Goal: Information Seeking & Learning: Learn about a topic

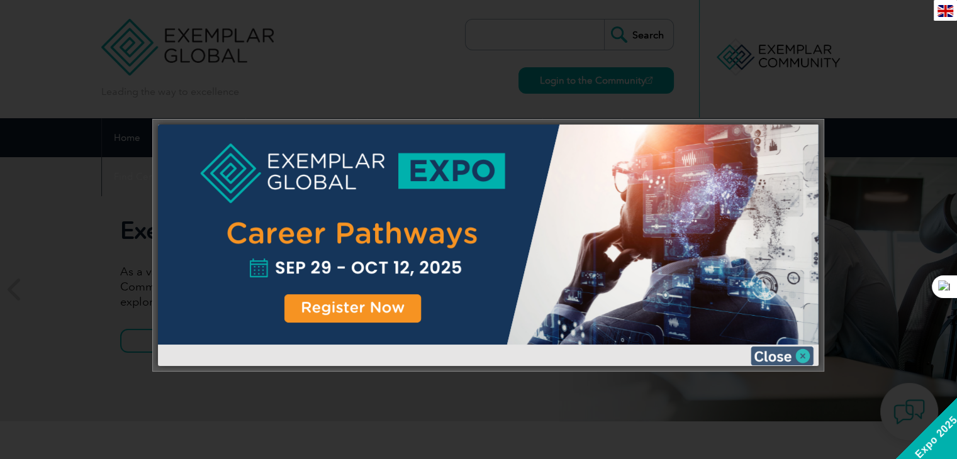
click at [774, 354] on img at bounding box center [781, 356] width 63 height 19
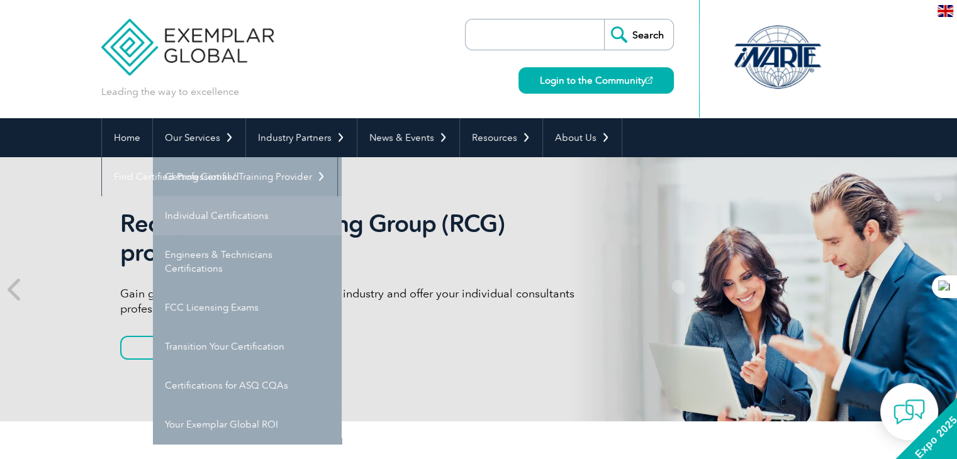
click at [211, 212] on link "Individual Certifications" at bounding box center [247, 215] width 189 height 39
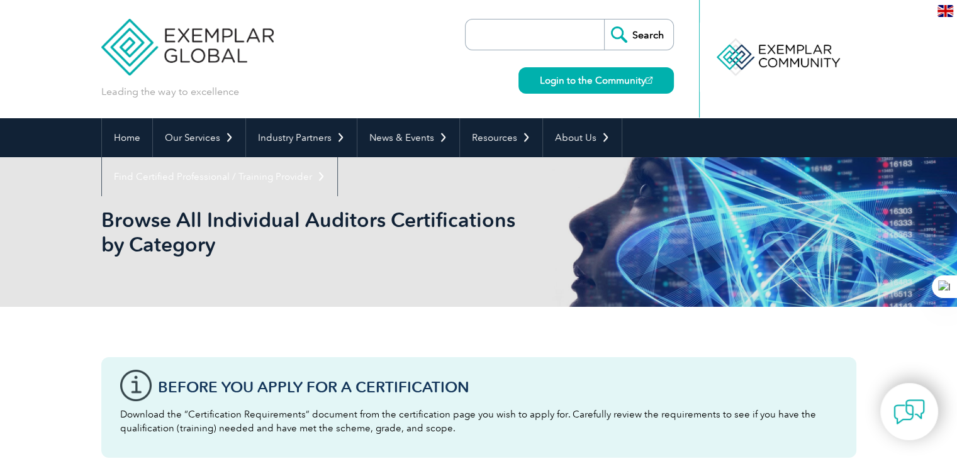
click at [504, 36] on input "search" at bounding box center [538, 34] width 132 height 30
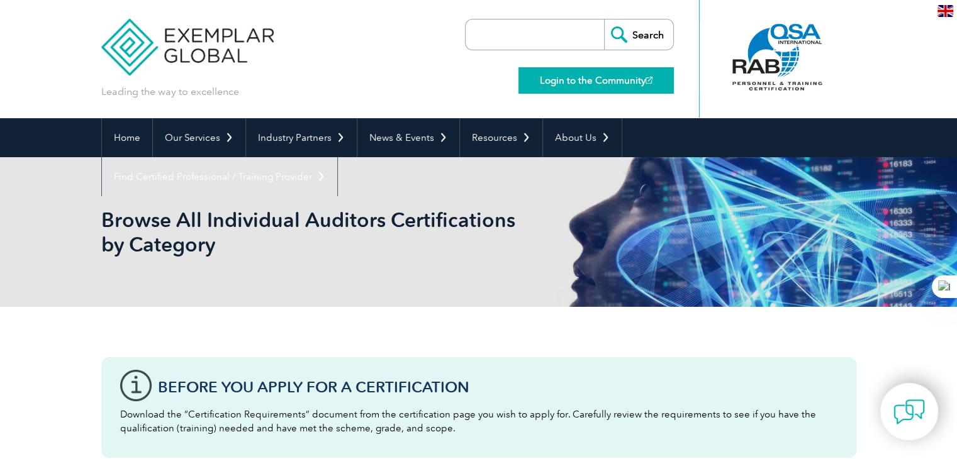
type input "42001"
click at [640, 35] on input "Search" at bounding box center [638, 34] width 69 height 30
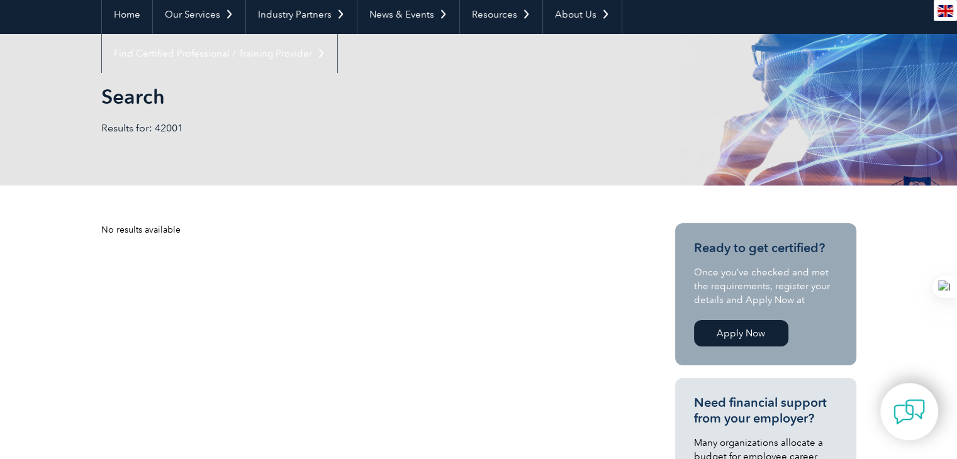
scroll to position [126, 0]
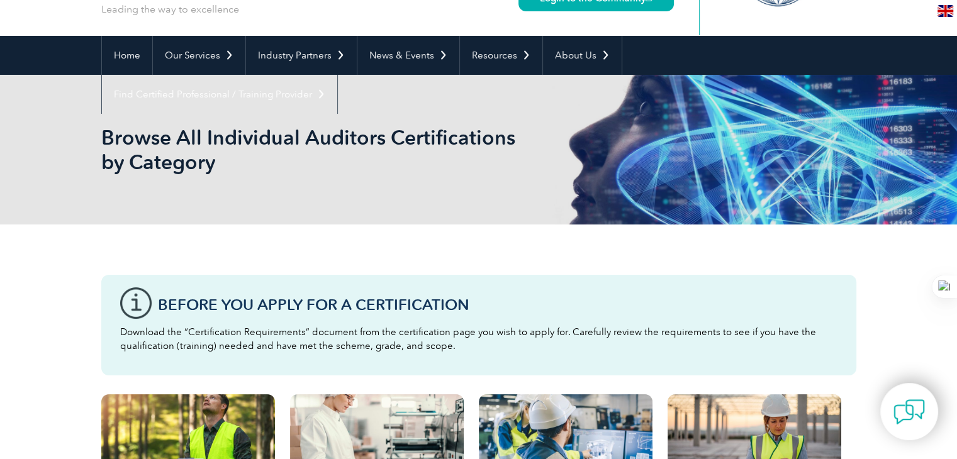
scroll to position [84, 0]
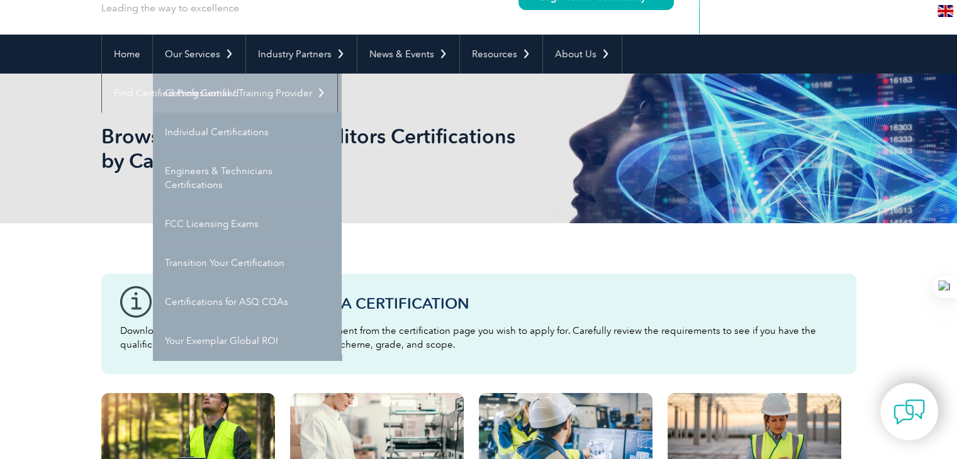
click at [209, 89] on link "Getting Certified" at bounding box center [247, 93] width 189 height 39
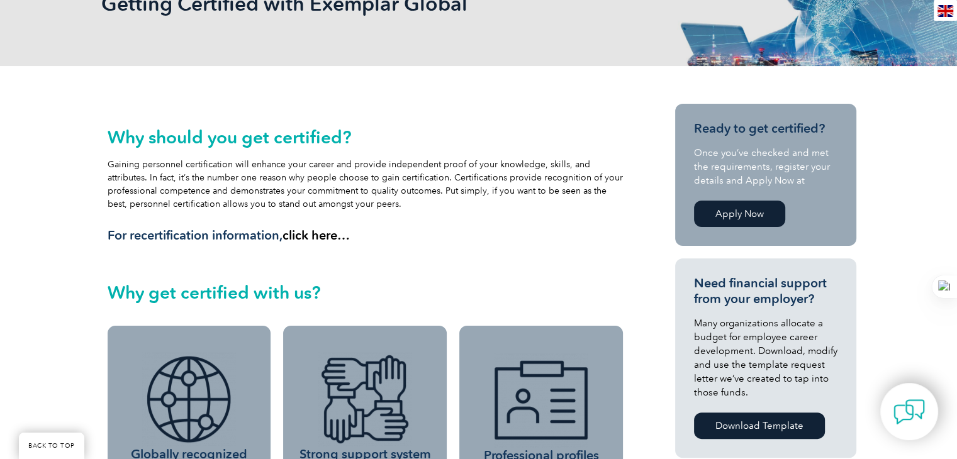
scroll to position [209, 0]
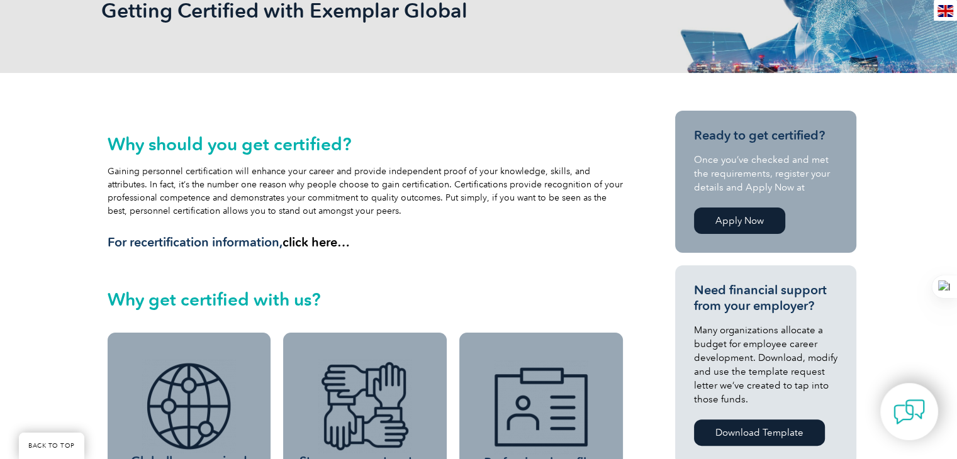
click at [741, 215] on link "Apply Now" at bounding box center [739, 221] width 91 height 26
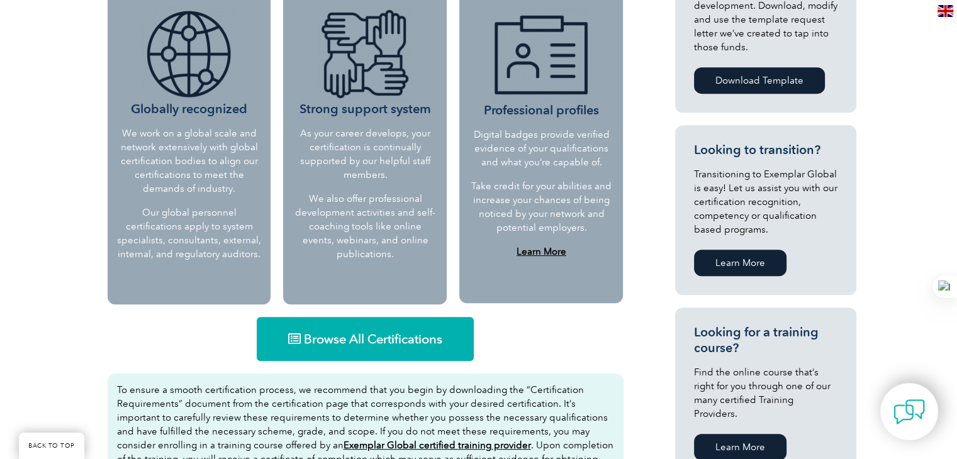
scroll to position [629, 0]
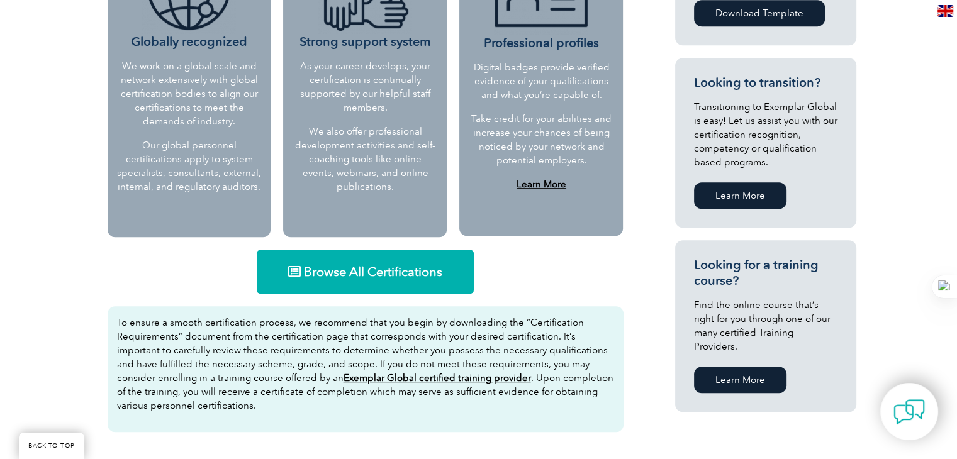
click at [351, 269] on span "Browse All Certifications" at bounding box center [373, 271] width 138 height 13
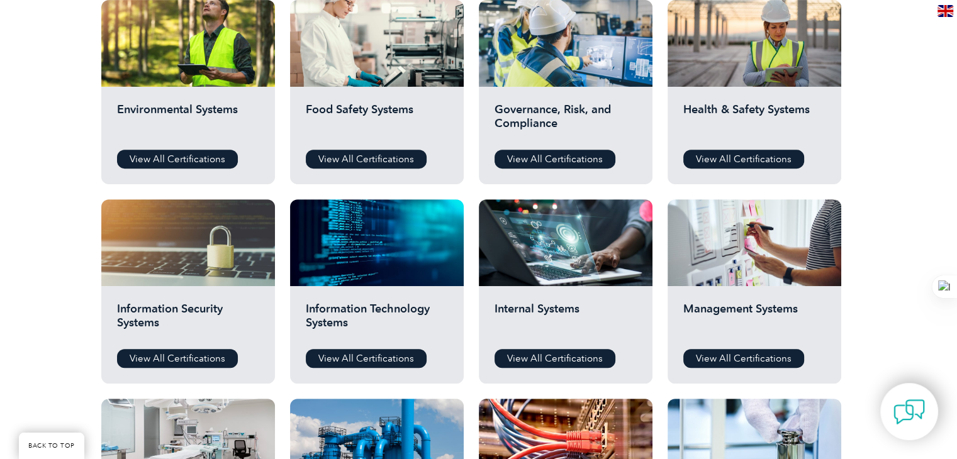
scroll to position [482, 0]
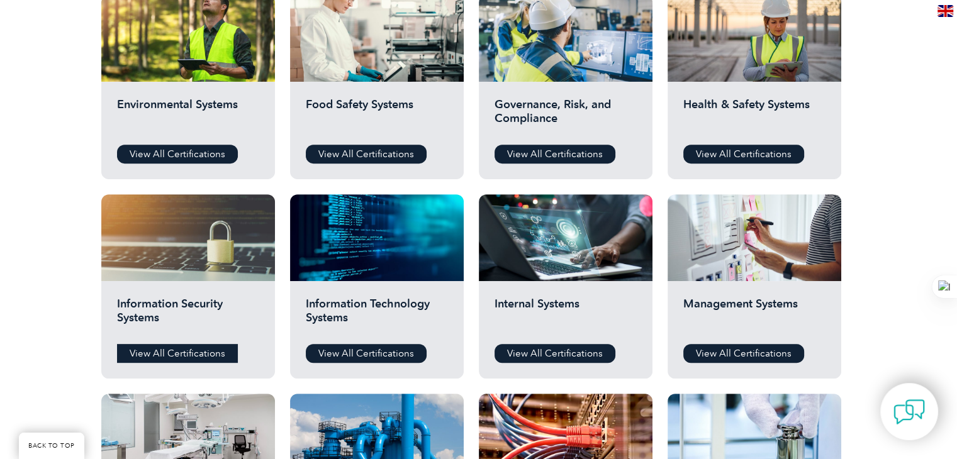
click at [176, 348] on link "View All Certifications" at bounding box center [177, 353] width 121 height 19
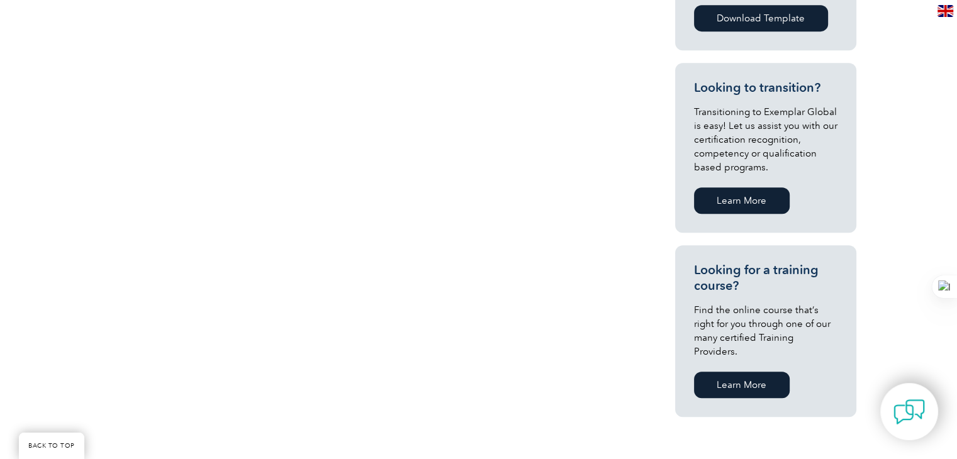
scroll to position [629, 0]
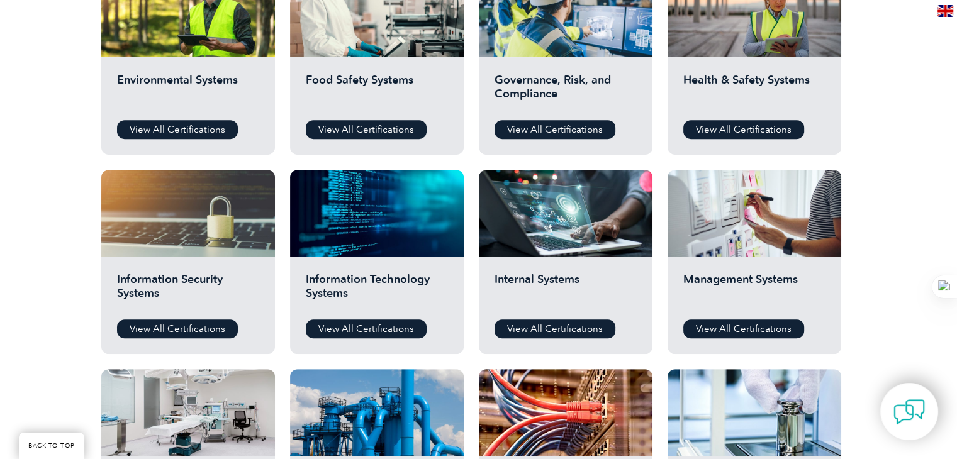
scroll to position [482, 0]
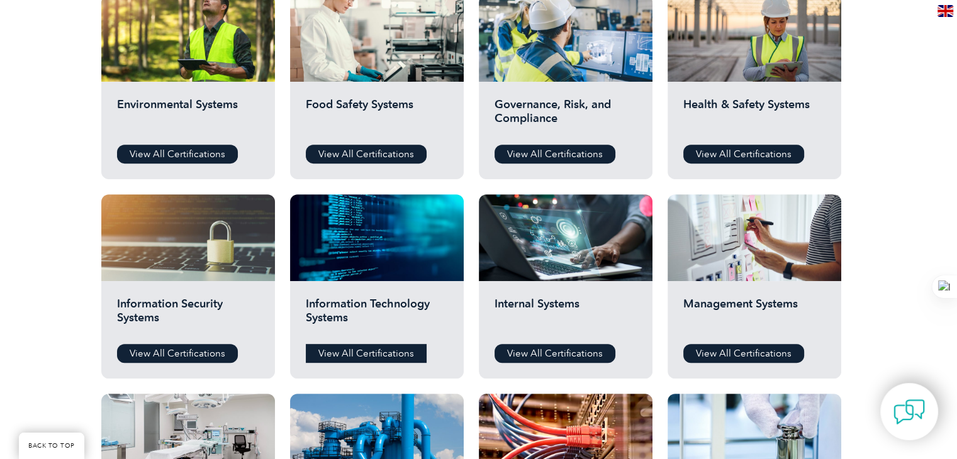
click at [382, 353] on link "View All Certifications" at bounding box center [366, 353] width 121 height 19
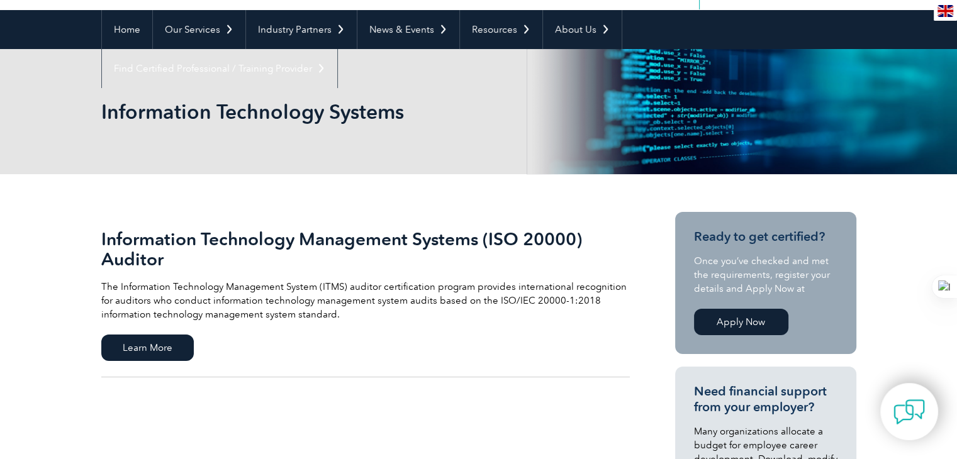
scroll to position [126, 0]
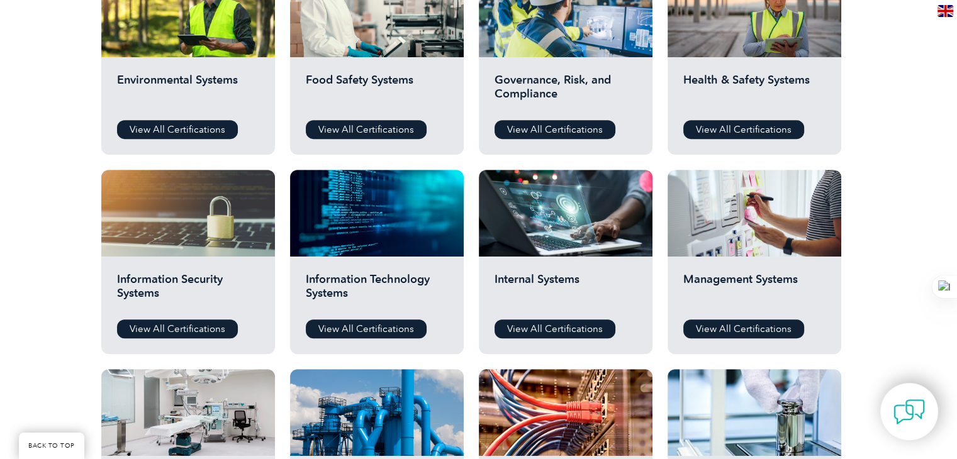
scroll to position [482, 0]
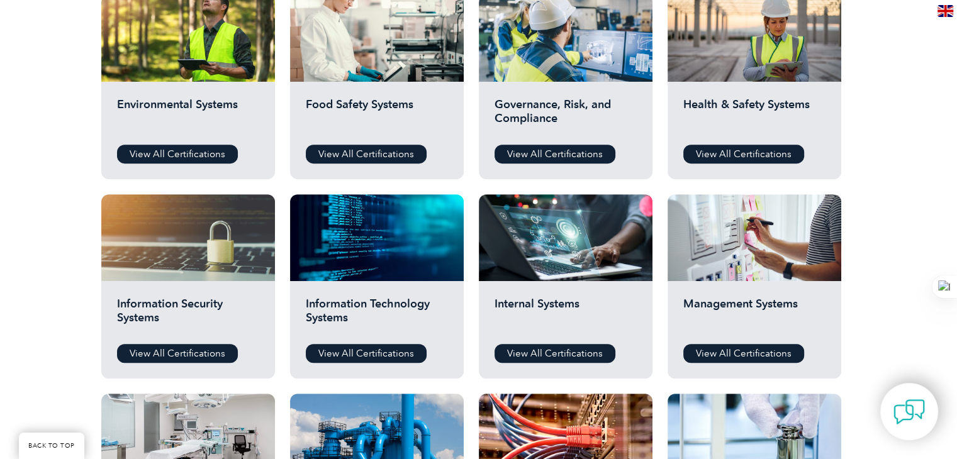
click at [732, 327] on h2 "Management Systems" at bounding box center [754, 316] width 142 height 38
click at [729, 353] on link "View All Certifications" at bounding box center [743, 353] width 121 height 19
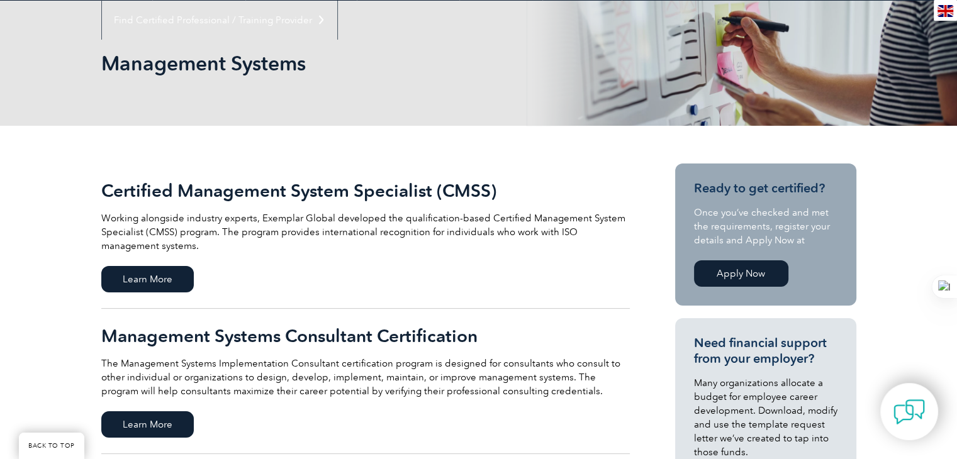
scroll to position [230, 0]
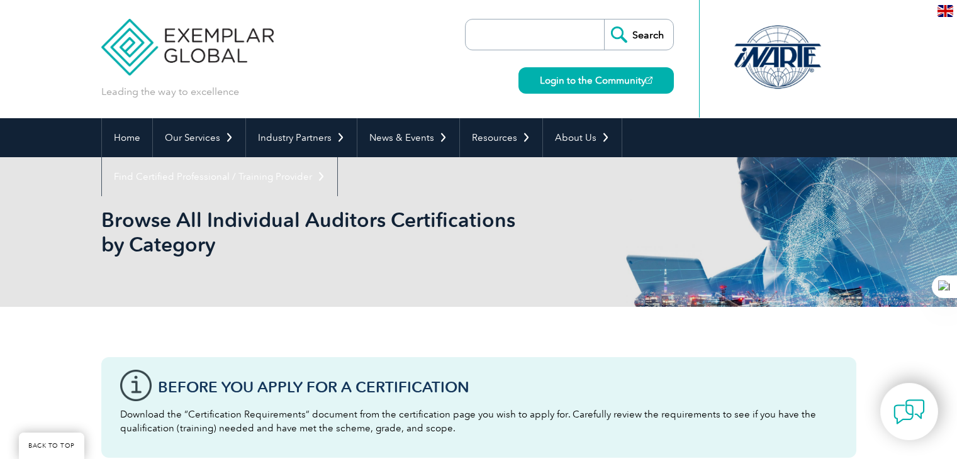
scroll to position [482, 0]
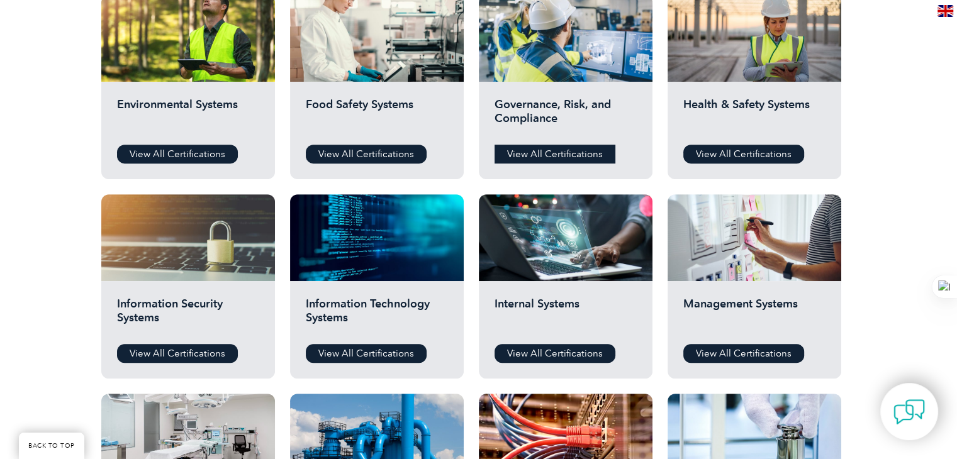
click at [548, 154] on link "View All Certifications" at bounding box center [554, 154] width 121 height 19
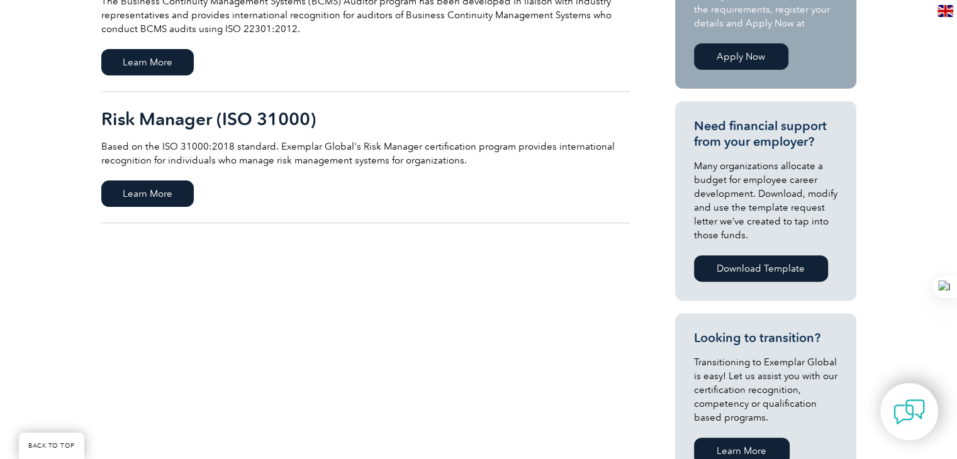
scroll to position [398, 0]
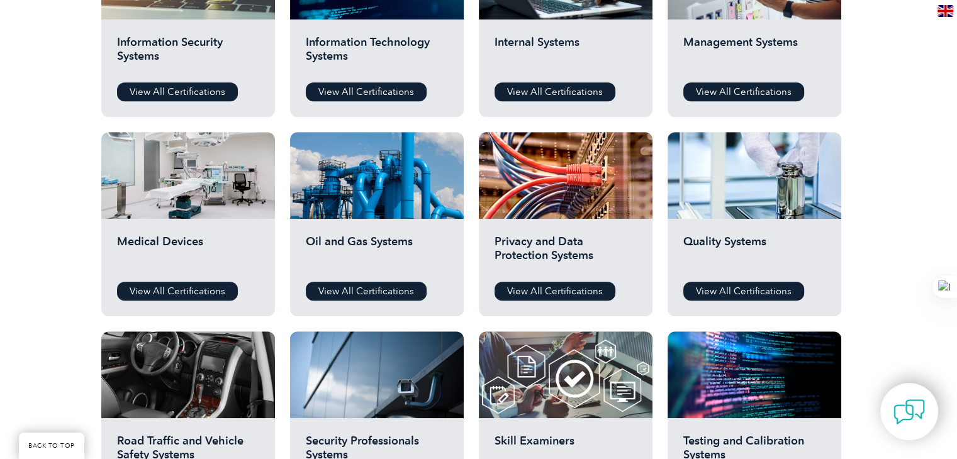
scroll to position [838, 0]
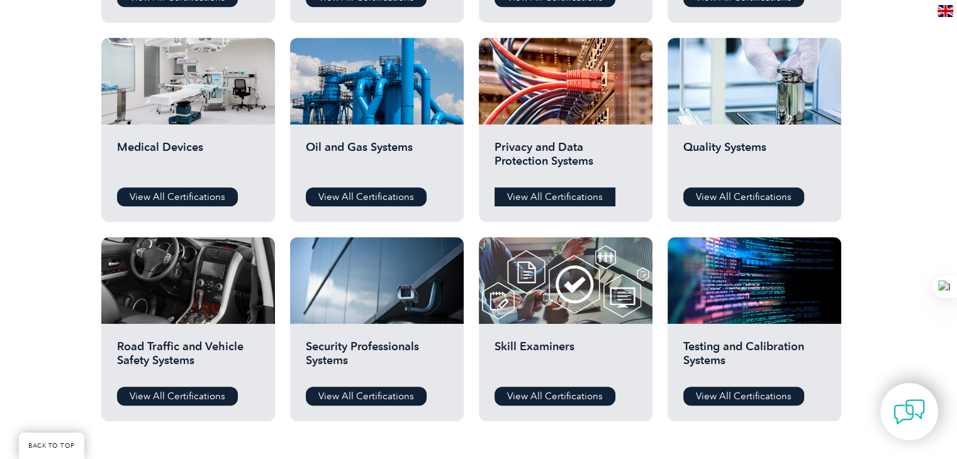
click at [535, 192] on link "View All Certifications" at bounding box center [554, 196] width 121 height 19
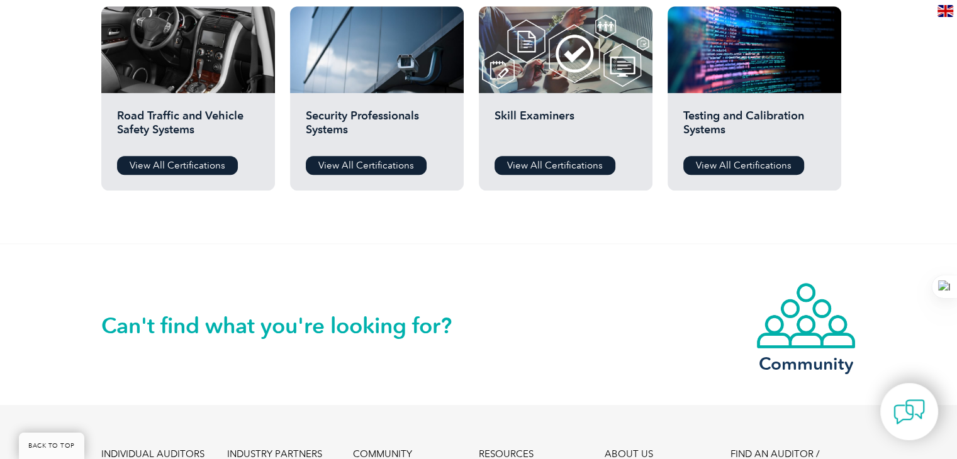
scroll to position [667, 0]
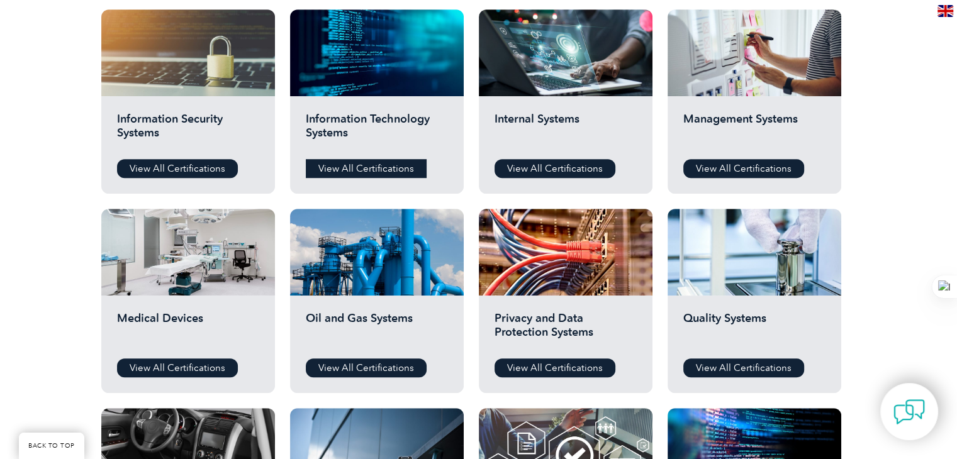
click at [389, 167] on link "View All Certifications" at bounding box center [366, 168] width 121 height 19
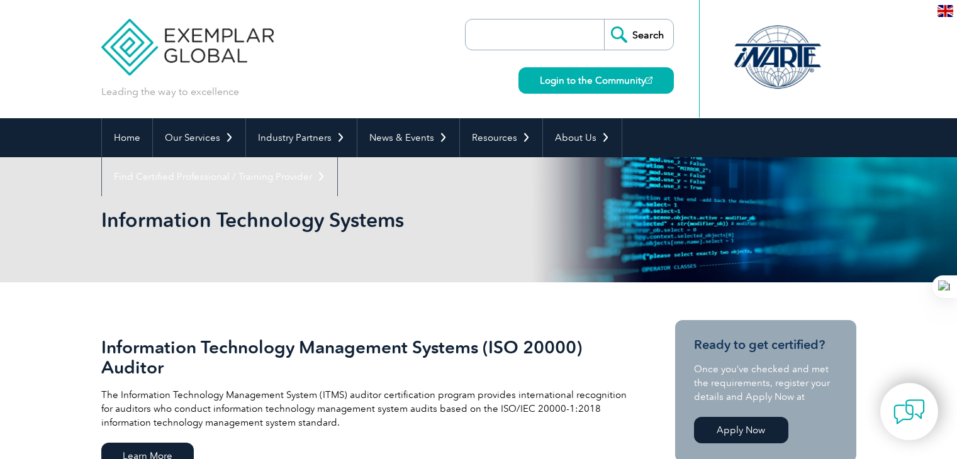
scroll to position [84, 0]
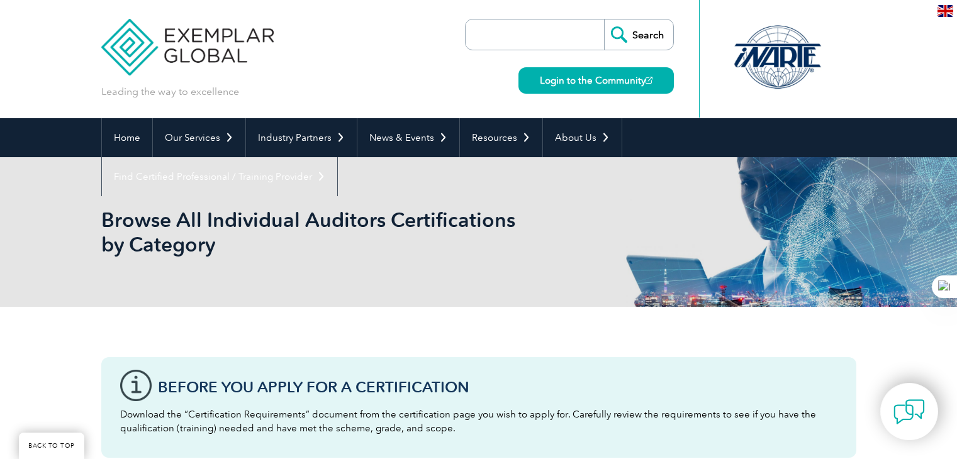
scroll to position [667, 0]
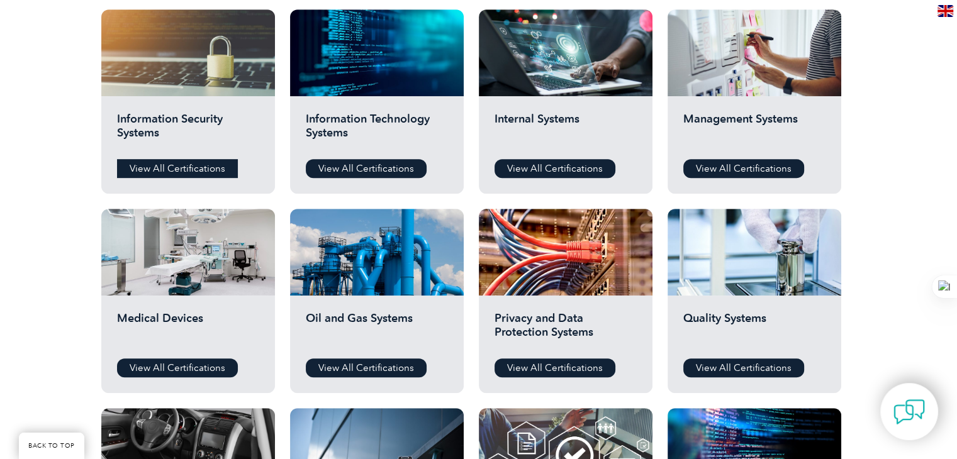
click at [184, 164] on link "View All Certifications" at bounding box center [177, 168] width 121 height 19
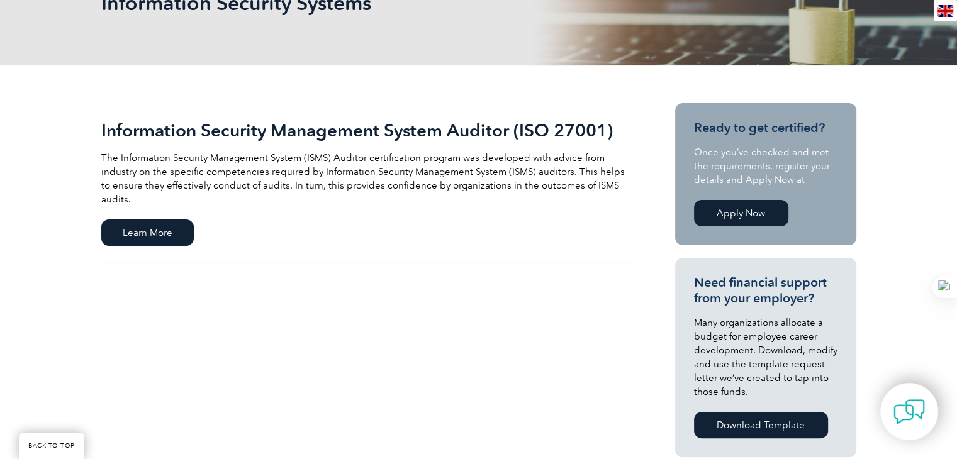
scroll to position [230, 0]
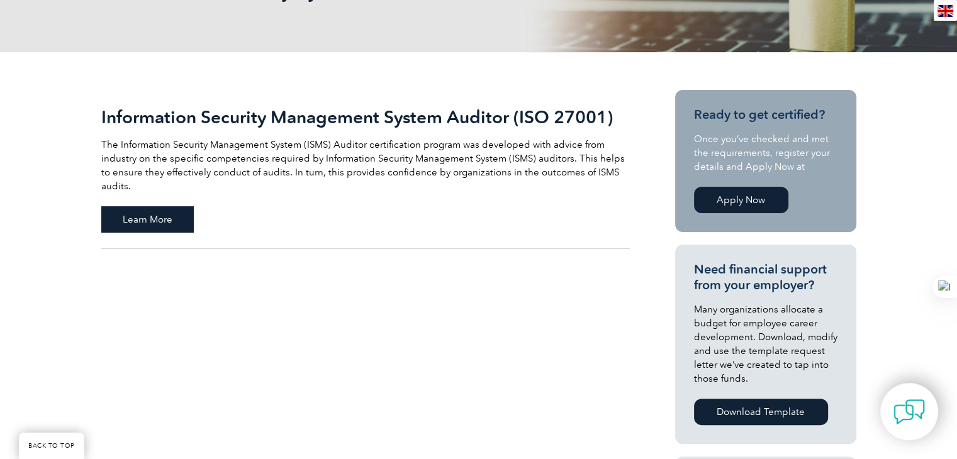
click at [155, 206] on span "Learn More" at bounding box center [147, 219] width 92 height 26
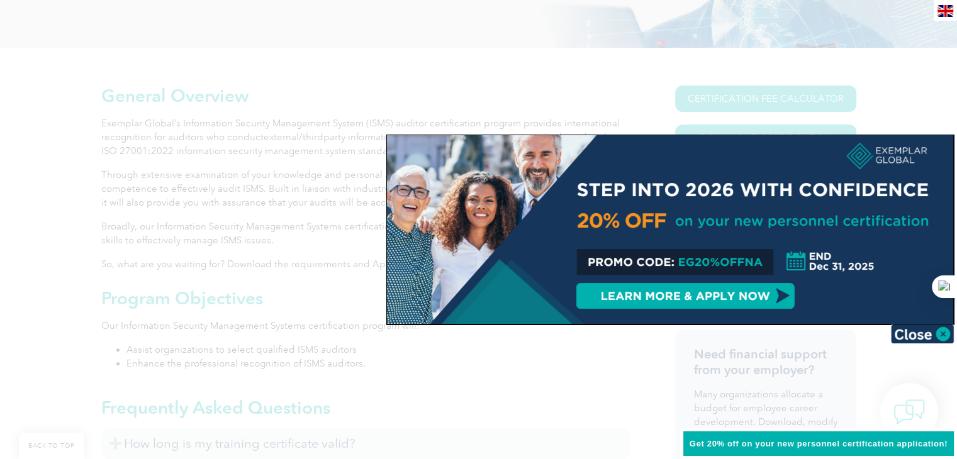
scroll to position [335, 0]
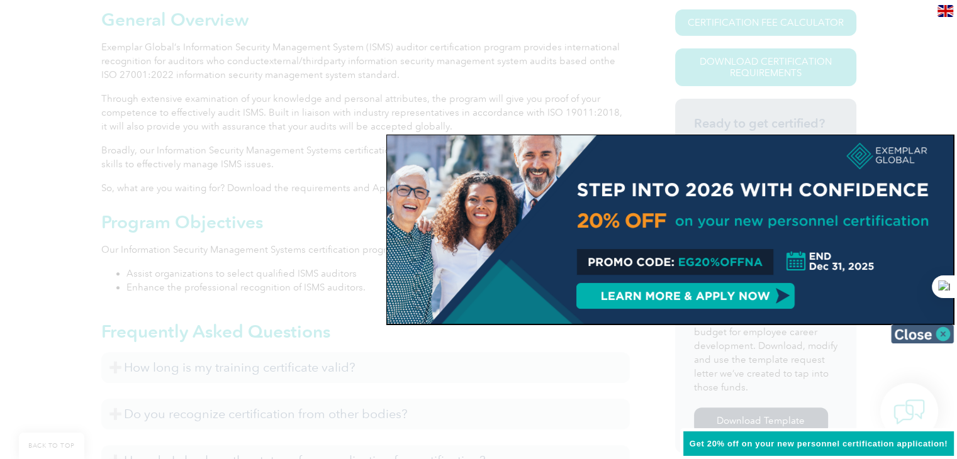
click at [910, 332] on img at bounding box center [922, 334] width 63 height 19
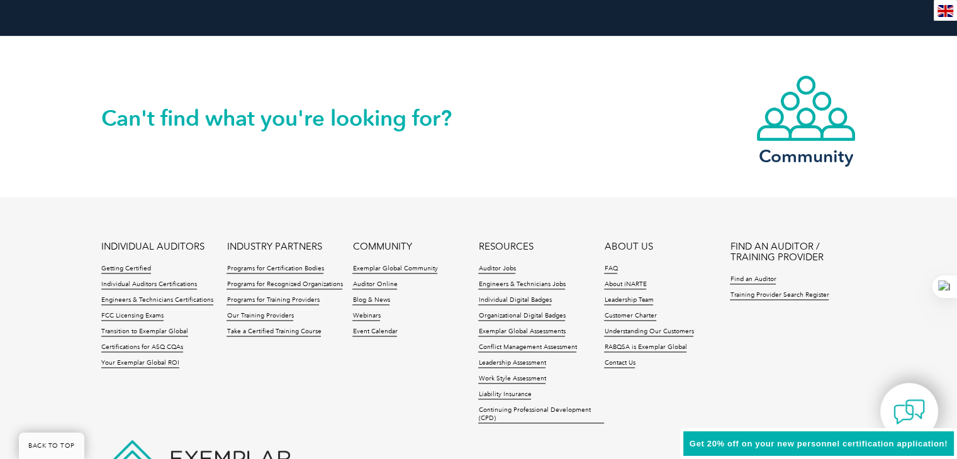
scroll to position [1551, 0]
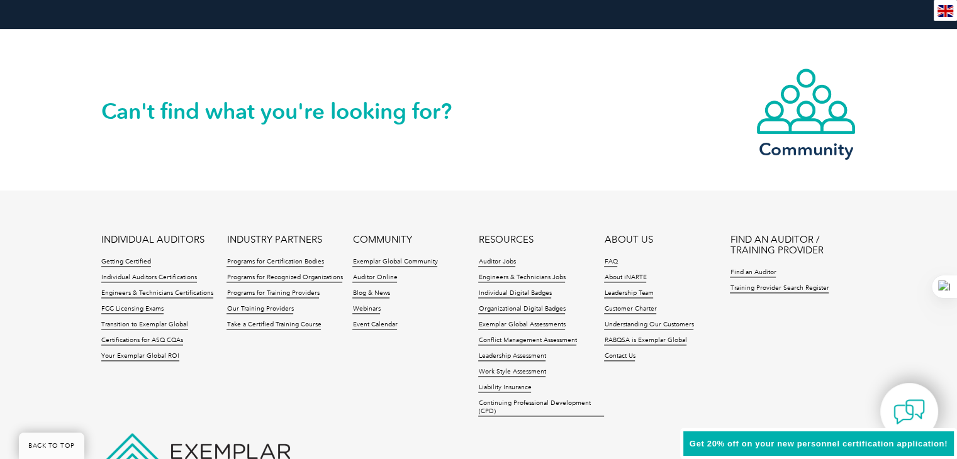
click at [321, 365] on ul "INDIVIDUAL AUDITORS Getting Certified Individual Auditors Certifications Engine…" at bounding box center [478, 329] width 755 height 189
click at [253, 308] on link "Our Training Providers" at bounding box center [259, 309] width 67 height 9
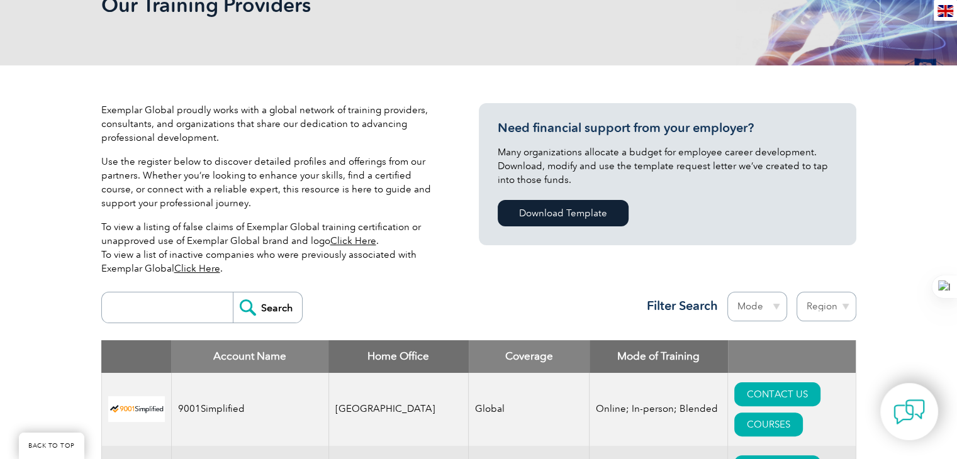
scroll to position [230, 0]
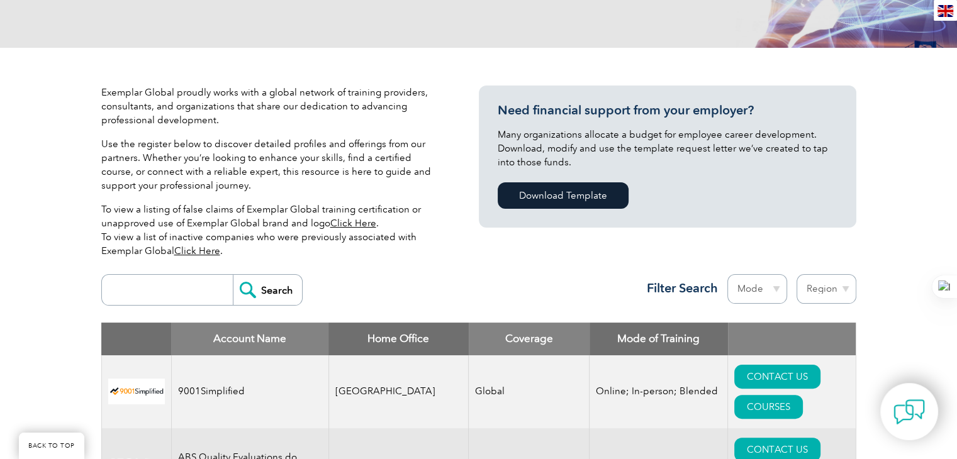
click at [168, 297] on input "search" at bounding box center [170, 290] width 125 height 30
type input "SQC"
click at [264, 293] on input "Search" at bounding box center [267, 290] width 69 height 30
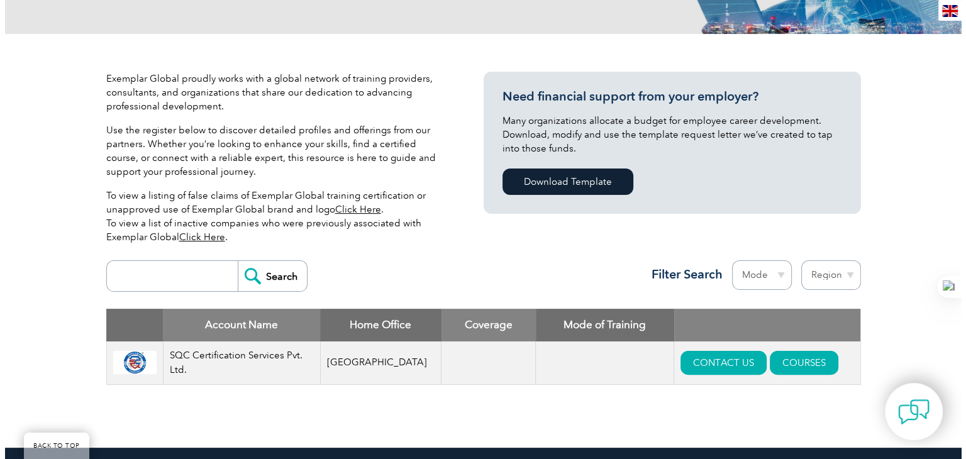
scroll to position [252, 0]
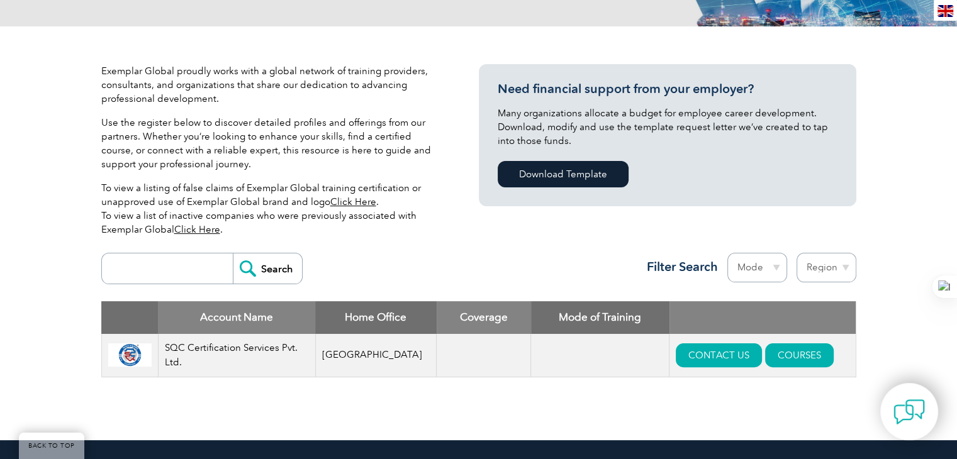
click at [244, 350] on td "SQC Certification Services Pvt. Ltd." at bounding box center [236, 355] width 157 height 43
click at [775, 354] on link "COURSES" at bounding box center [799, 355] width 69 height 24
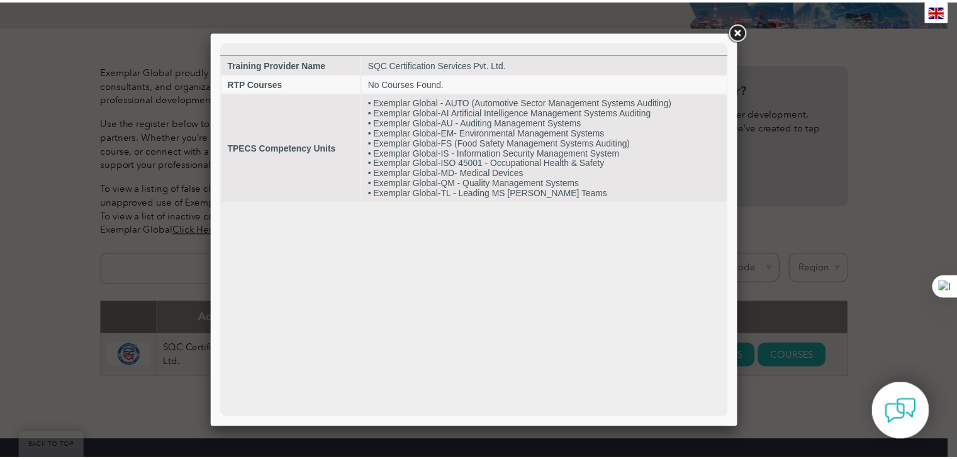
scroll to position [0, 0]
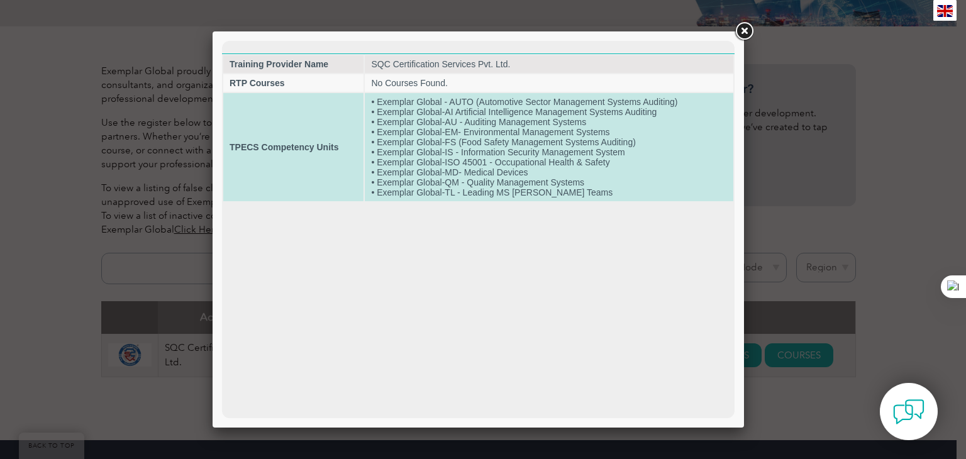
click at [442, 109] on td "• Exemplar Global - AUTO (Automotive Sector Management Systems Auditing) • Exem…" at bounding box center [549, 147] width 369 height 108
click at [474, 115] on td "• Exemplar Global - AUTO (Automotive Sector Management Systems Auditing) • Exem…" at bounding box center [549, 147] width 369 height 108
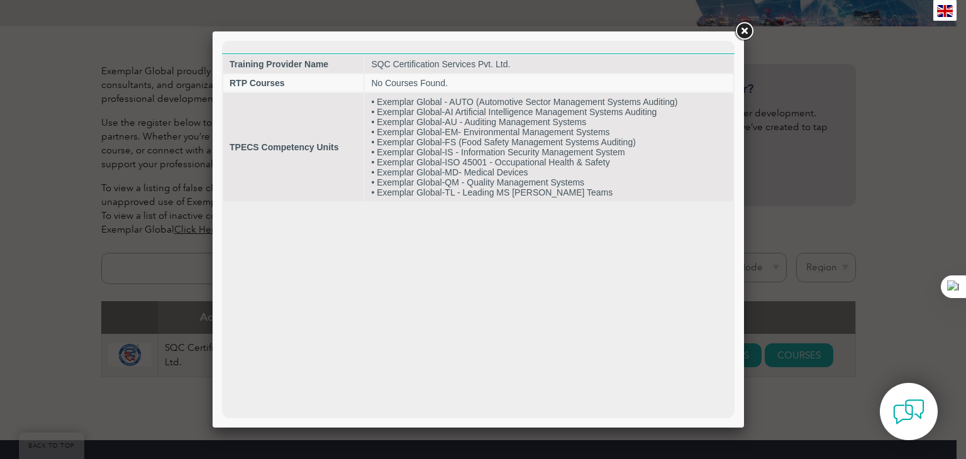
click at [747, 31] on link at bounding box center [744, 31] width 23 height 23
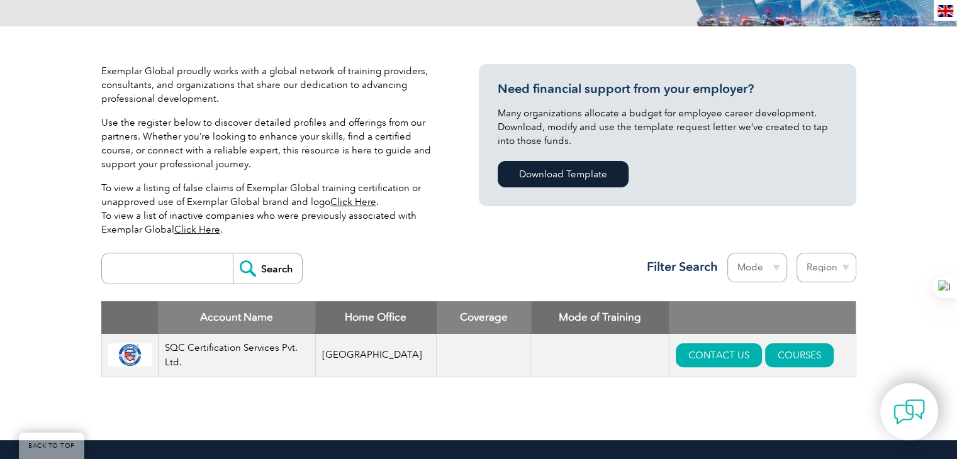
click at [198, 227] on link "Click Here" at bounding box center [197, 229] width 46 height 11
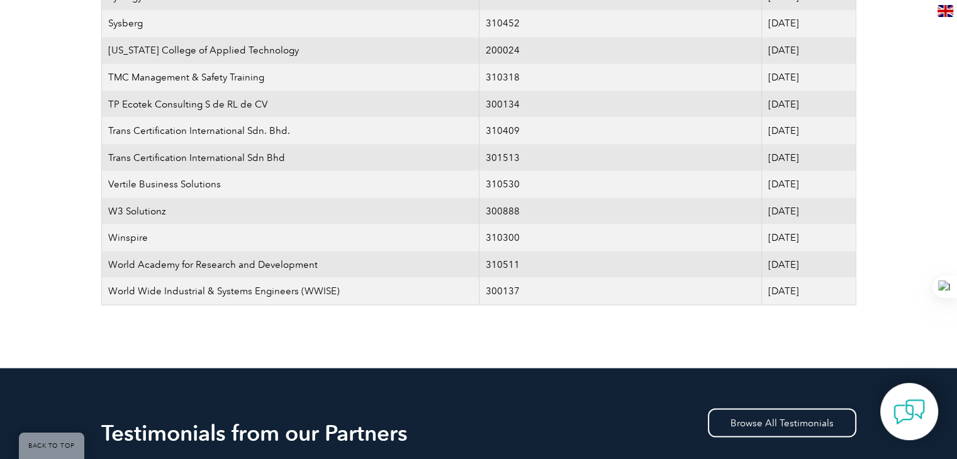
scroll to position [2327, 0]
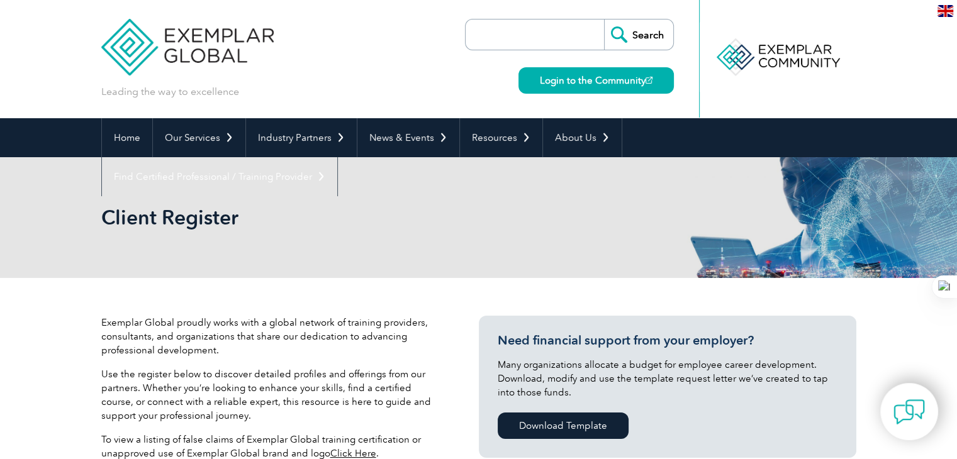
click at [358, 86] on div "Leading the way to excellence Search" at bounding box center [478, 59] width 755 height 118
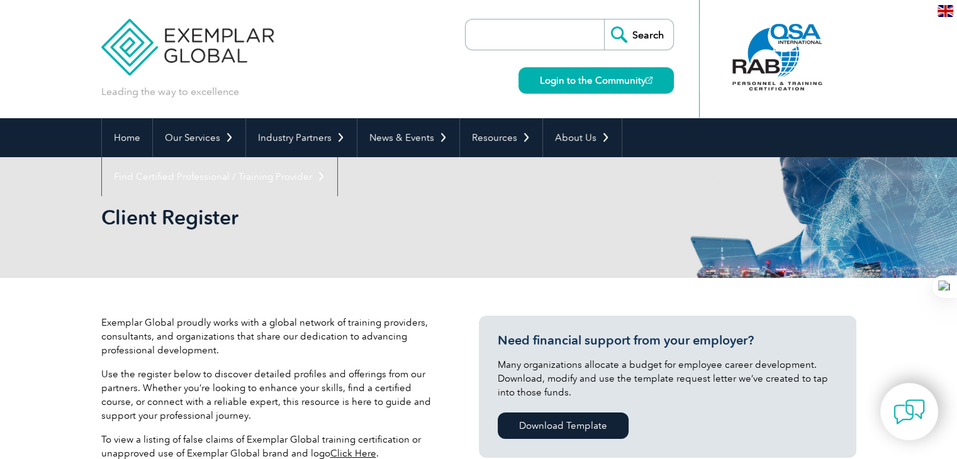
click at [543, 25] on input "search" at bounding box center [538, 34] width 132 height 30
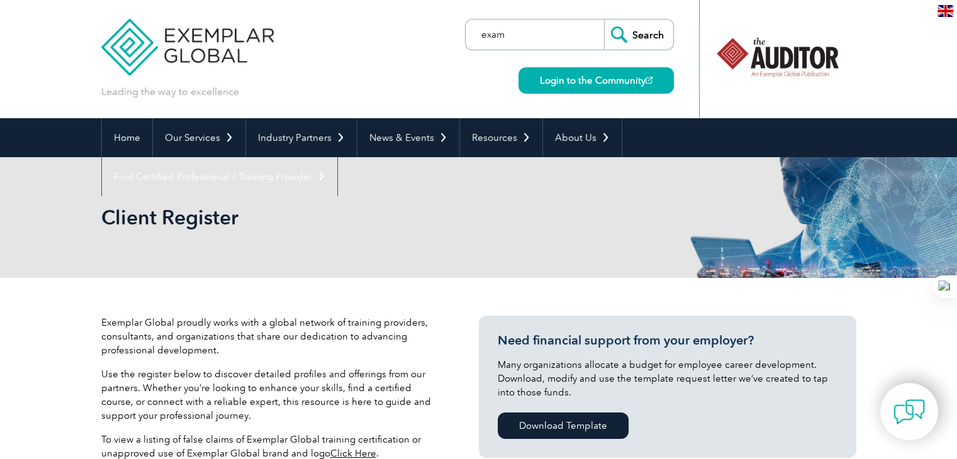
type input "exam"
click at [604, 19] on input "Search" at bounding box center [638, 34] width 69 height 30
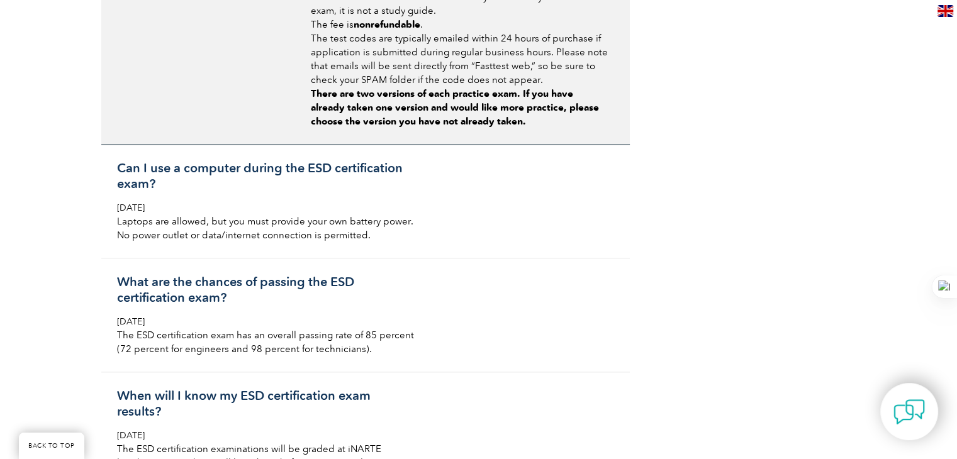
scroll to position [1236, 0]
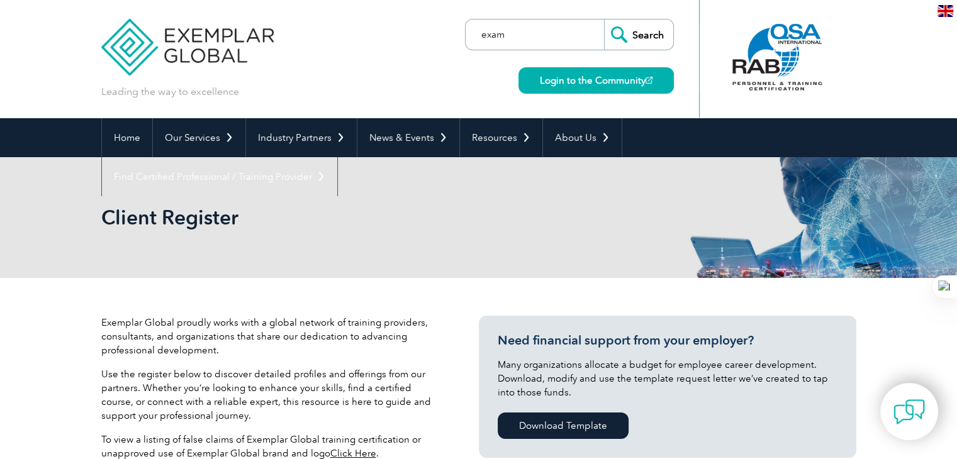
click at [548, 37] on input "exam" at bounding box center [538, 34] width 132 height 30
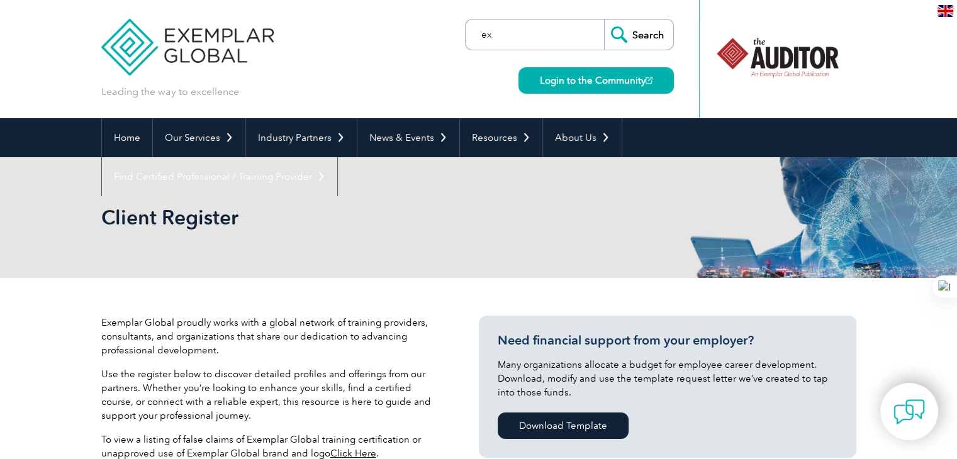
type input "e"
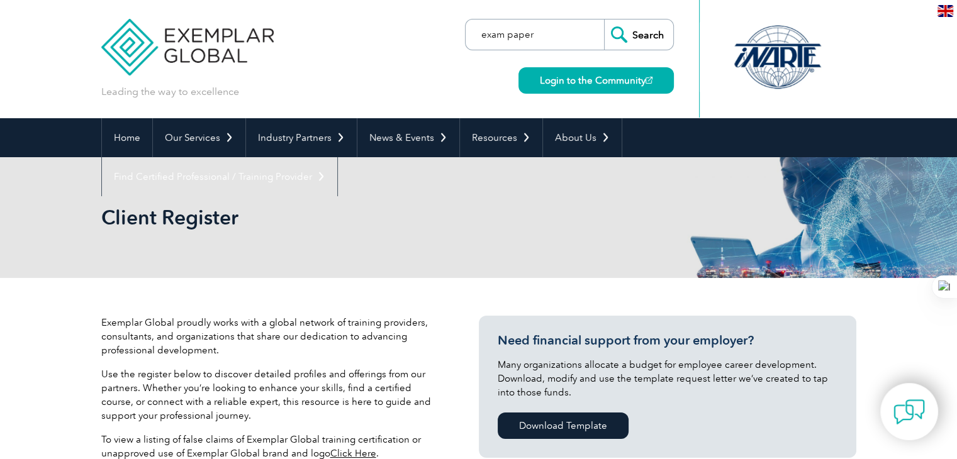
type input "exam paper"
click at [604, 19] on input "Search" at bounding box center [638, 34] width 69 height 30
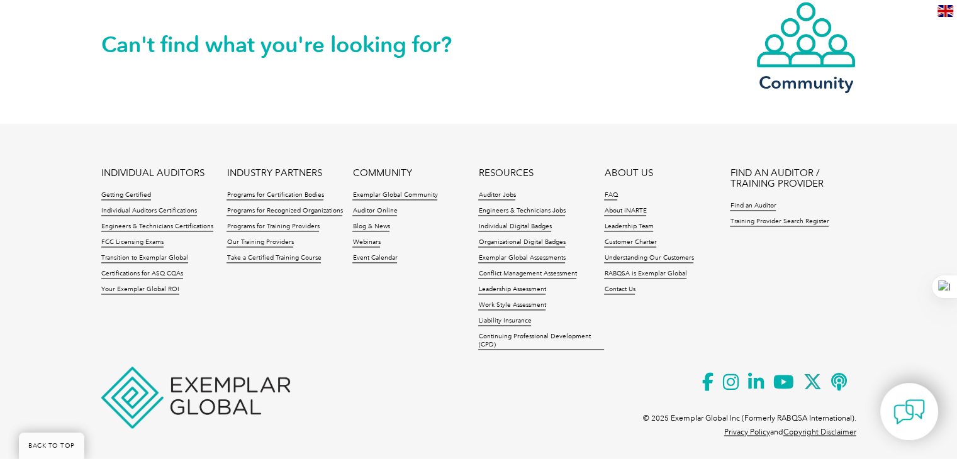
scroll to position [1913, 0]
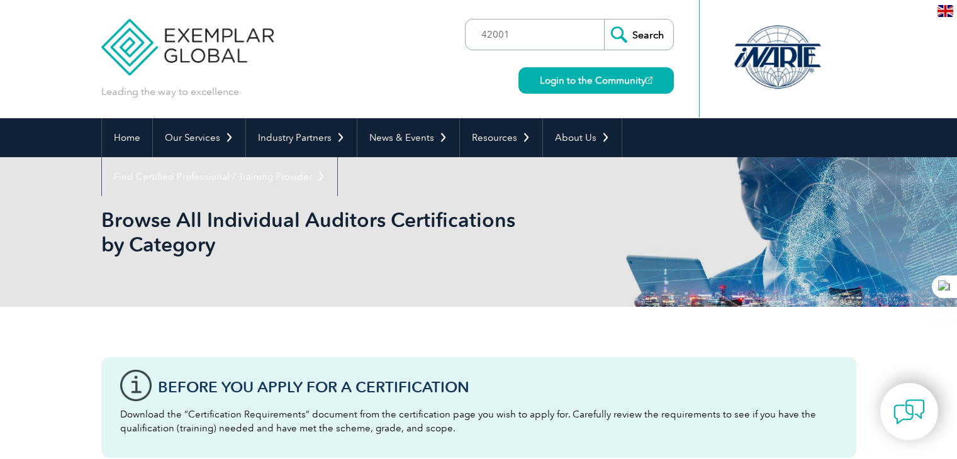
scroll to position [84, 0]
